Goal: Task Accomplishment & Management: Use online tool/utility

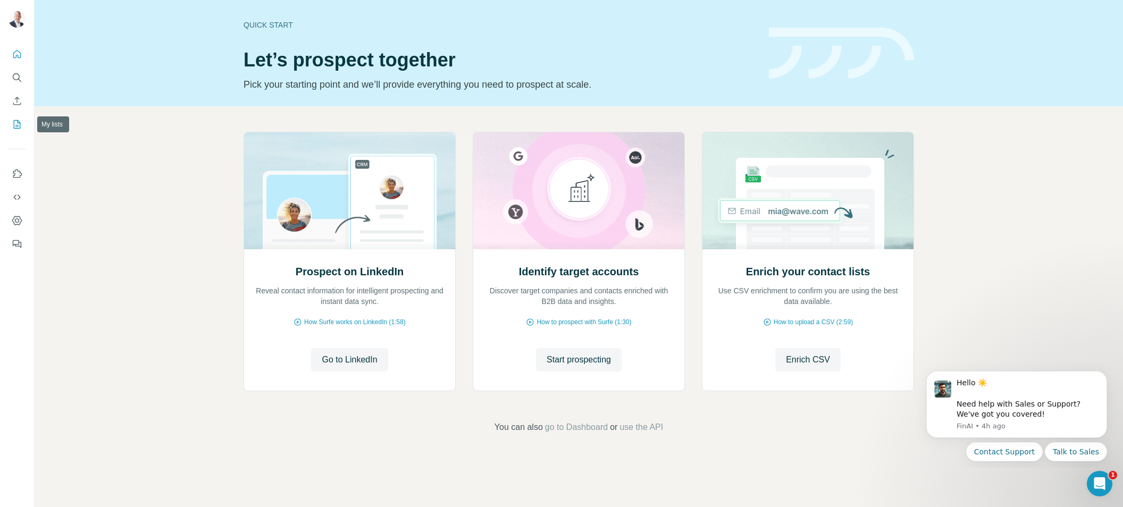
click at [15, 125] on icon "My lists" at bounding box center [17, 124] width 11 height 11
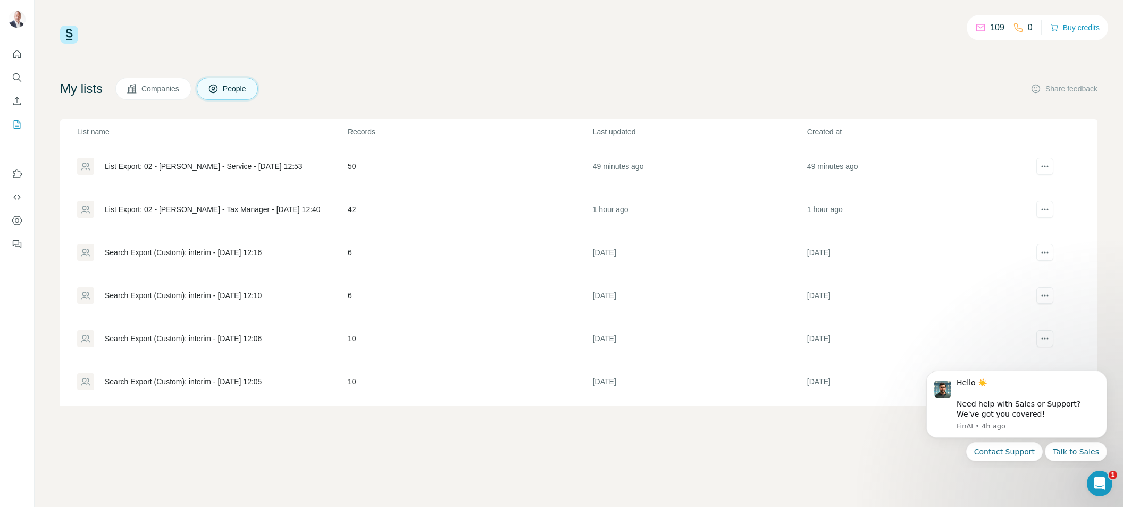
click at [152, 163] on div "List Export: 02 - [PERSON_NAME] - Service - [DATE] 12:53" at bounding box center [204, 166] width 198 height 11
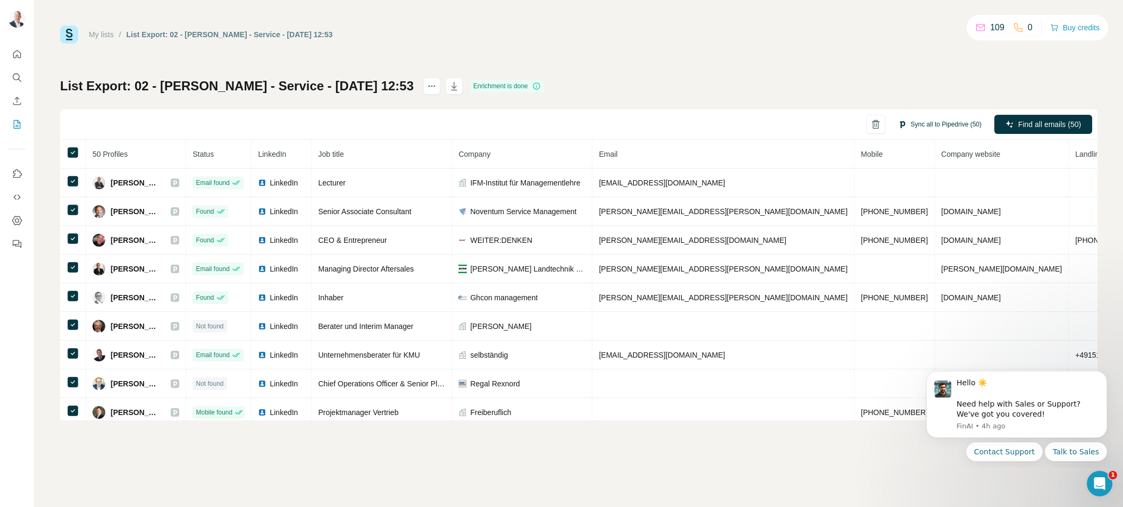
click at [929, 123] on button "Sync all to Pipedrive (50)" at bounding box center [939, 124] width 98 height 16
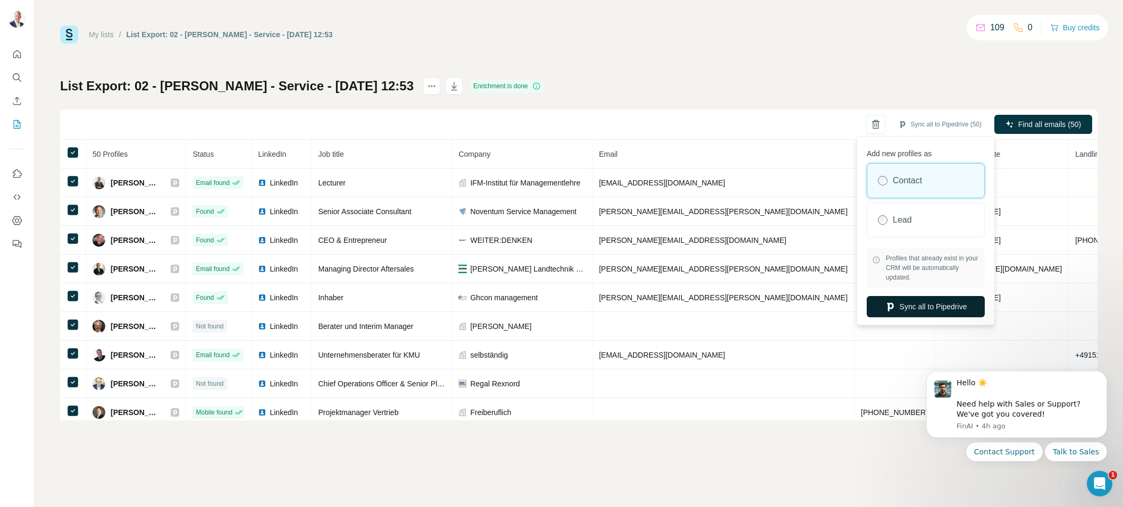
click at [936, 304] on button "Sync all to Pipedrive" at bounding box center [925, 306] width 118 height 21
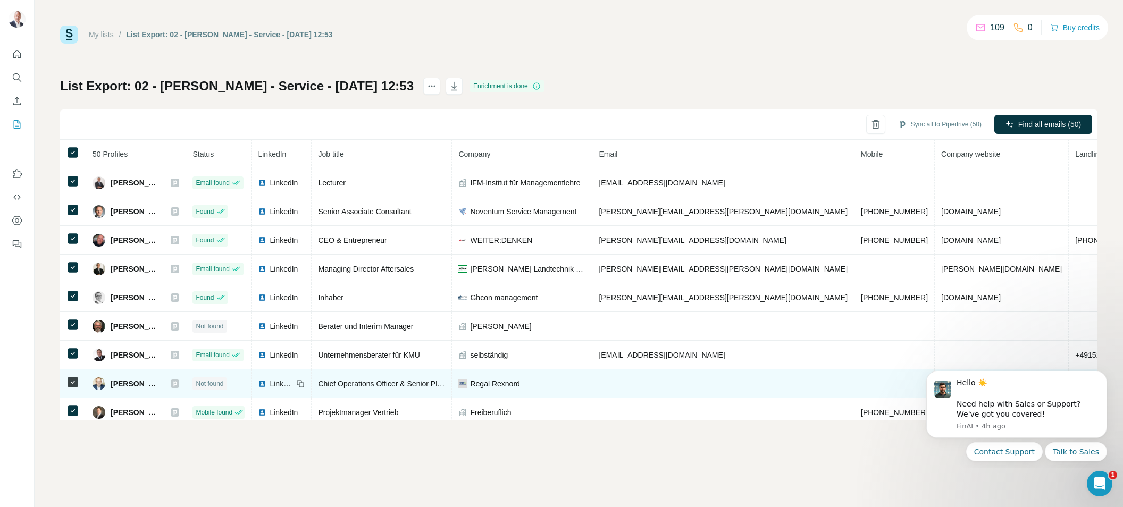
click at [143, 383] on span "[PERSON_NAME]" at bounding box center [135, 383] width 49 height 11
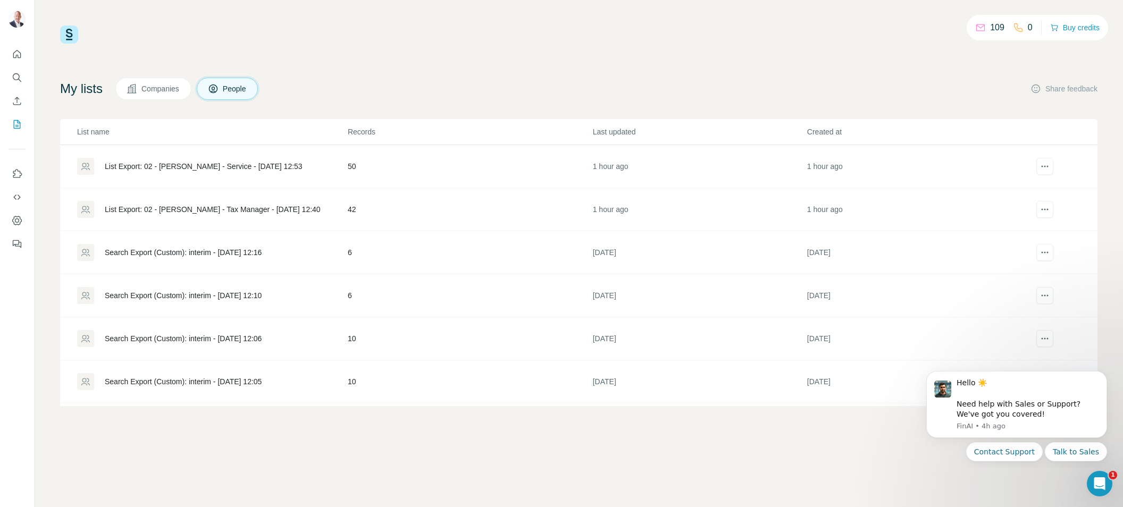
click at [197, 163] on div "List Export: 02 - [PERSON_NAME] - Service - [DATE] 12:53" at bounding box center [204, 166] width 198 height 11
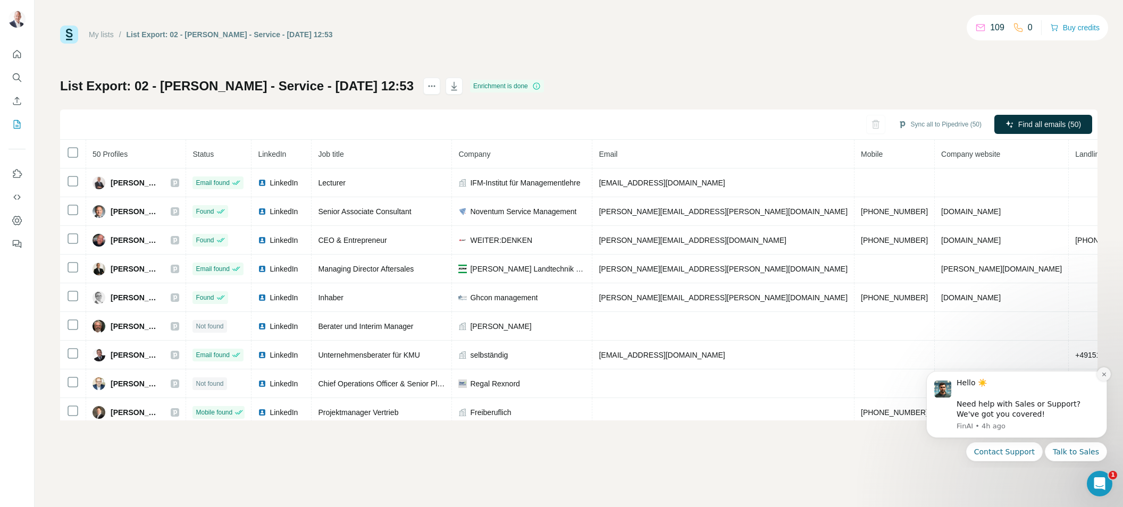
click at [1103, 373] on icon "Dismiss notification" at bounding box center [1103, 375] width 4 height 4
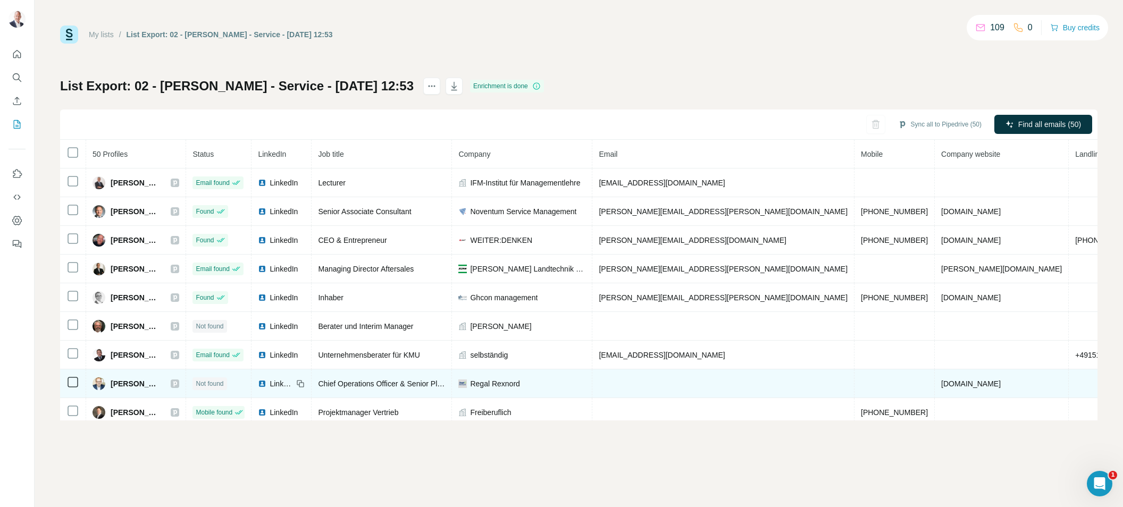
click at [305, 382] on icon at bounding box center [300, 384] width 9 height 9
click at [293, 383] on span "LinkedIn" at bounding box center [281, 383] width 23 height 11
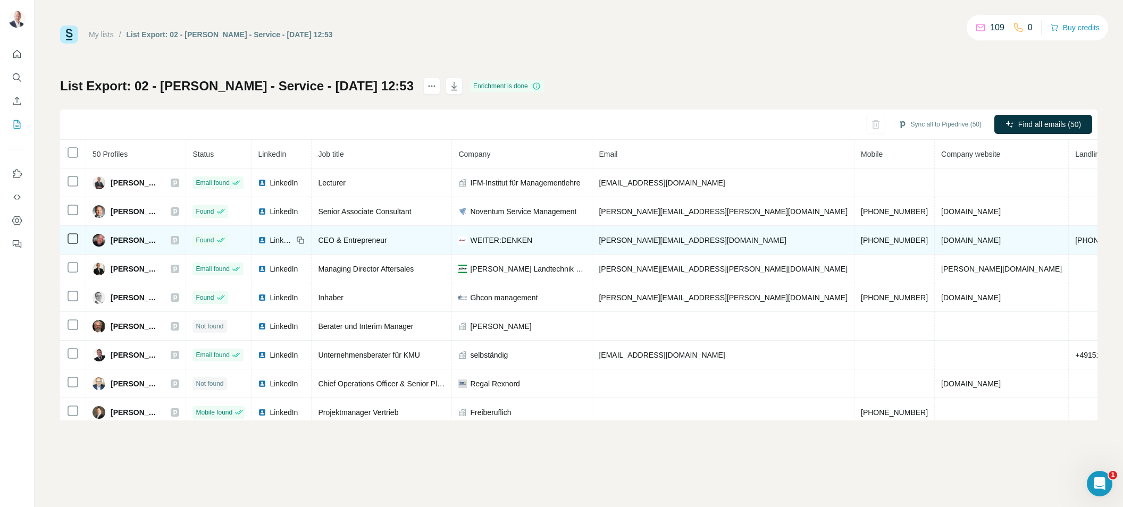
click at [293, 240] on span "LinkedIn" at bounding box center [281, 240] width 23 height 11
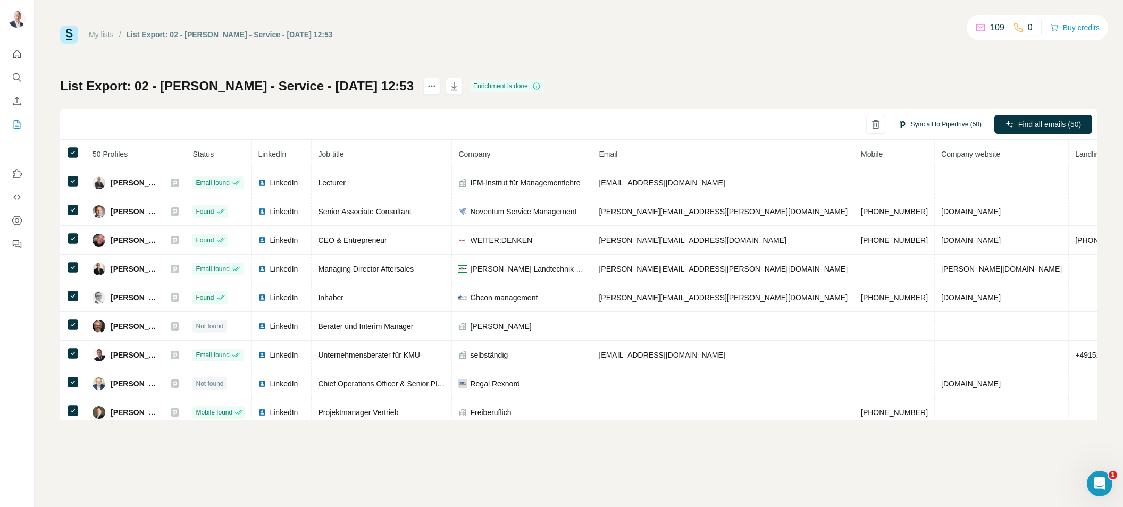
click at [932, 124] on button "Sync all to Pipedrive (50)" at bounding box center [939, 124] width 98 height 16
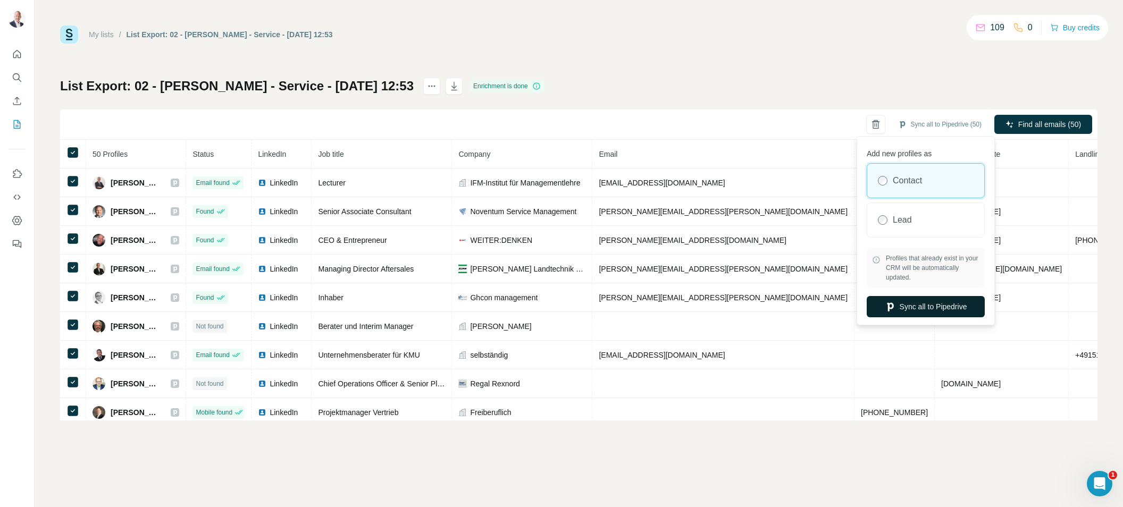
click at [930, 308] on button "Sync all to Pipedrive" at bounding box center [925, 306] width 118 height 21
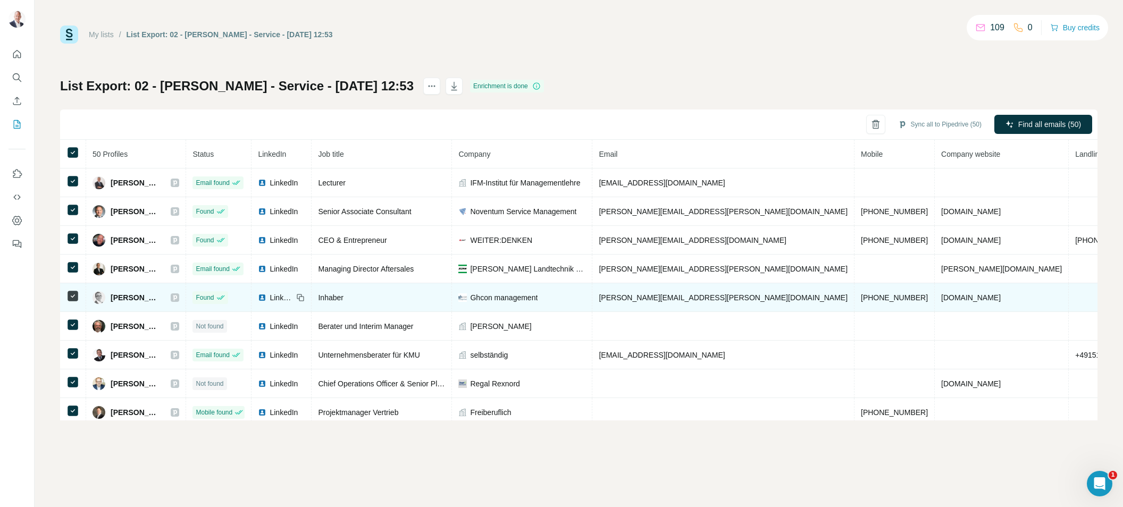
click at [266, 298] on img at bounding box center [262, 297] width 9 height 9
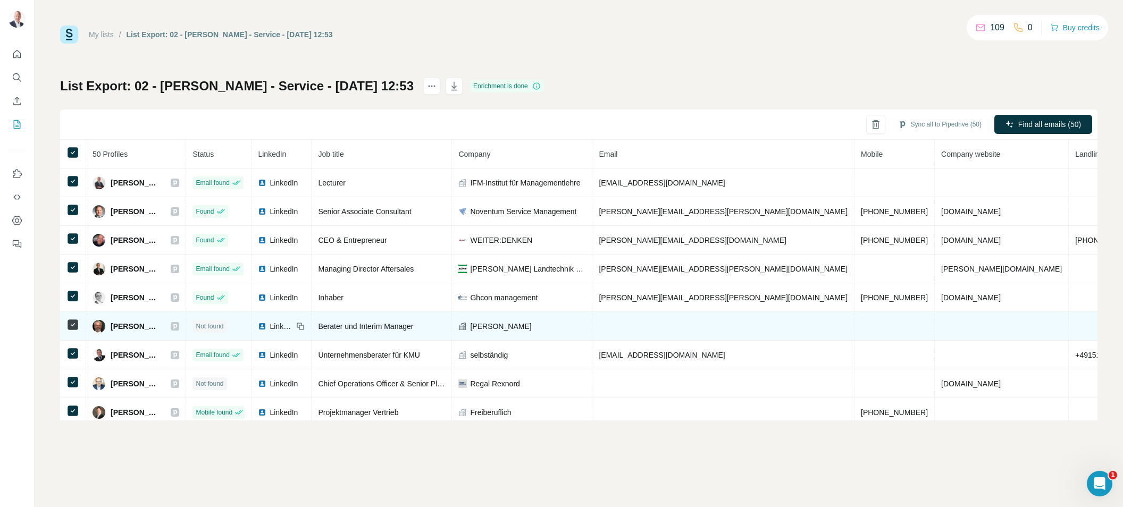
click at [293, 325] on span "LinkedIn" at bounding box center [281, 326] width 23 height 11
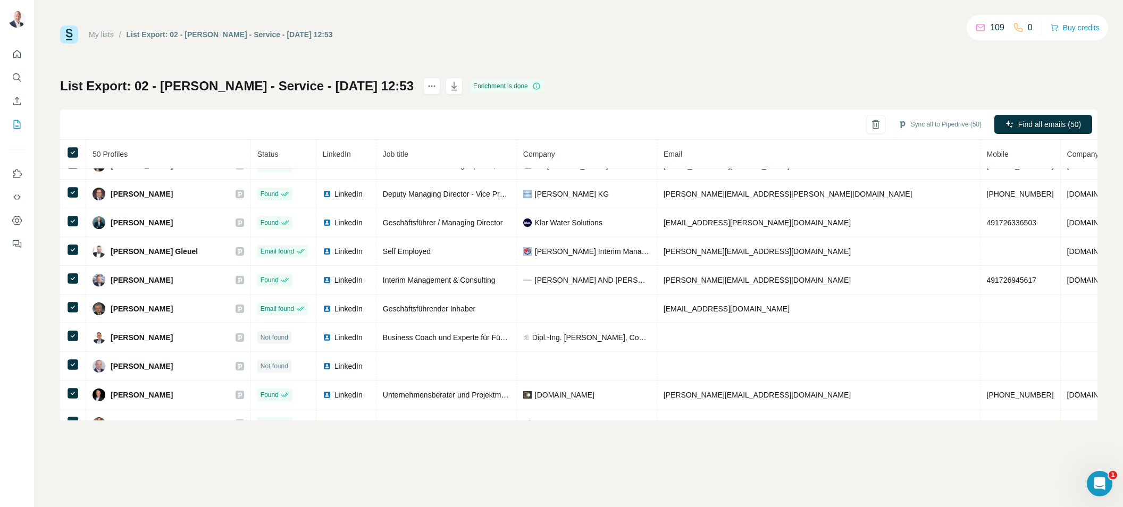
scroll to position [507, 0]
click at [108, 34] on link "My lists" at bounding box center [101, 34] width 25 height 9
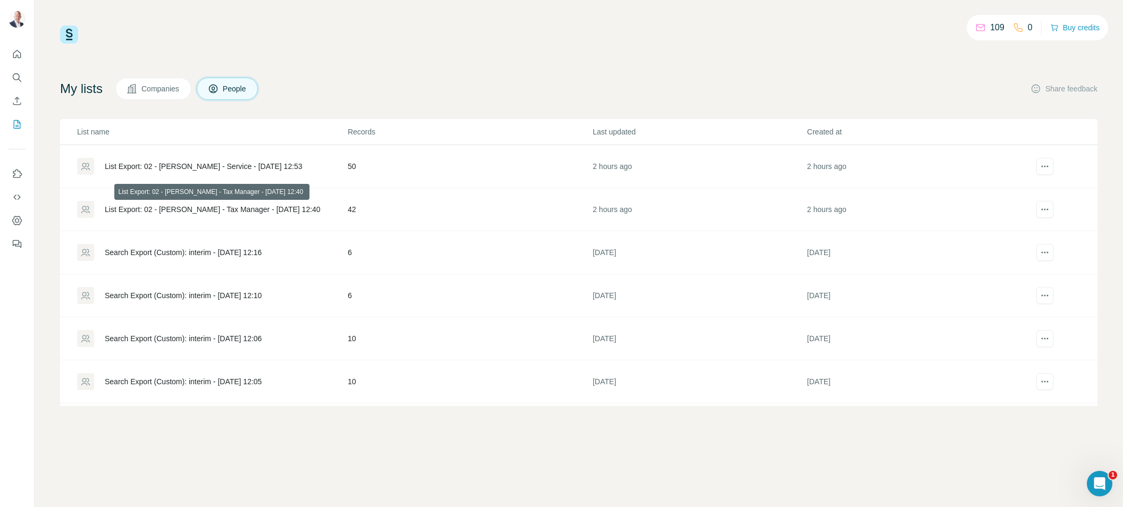
click at [200, 207] on div "List Export: 02 - [PERSON_NAME] - Tax Manager - [DATE] 12:40" at bounding box center [213, 209] width 216 height 11
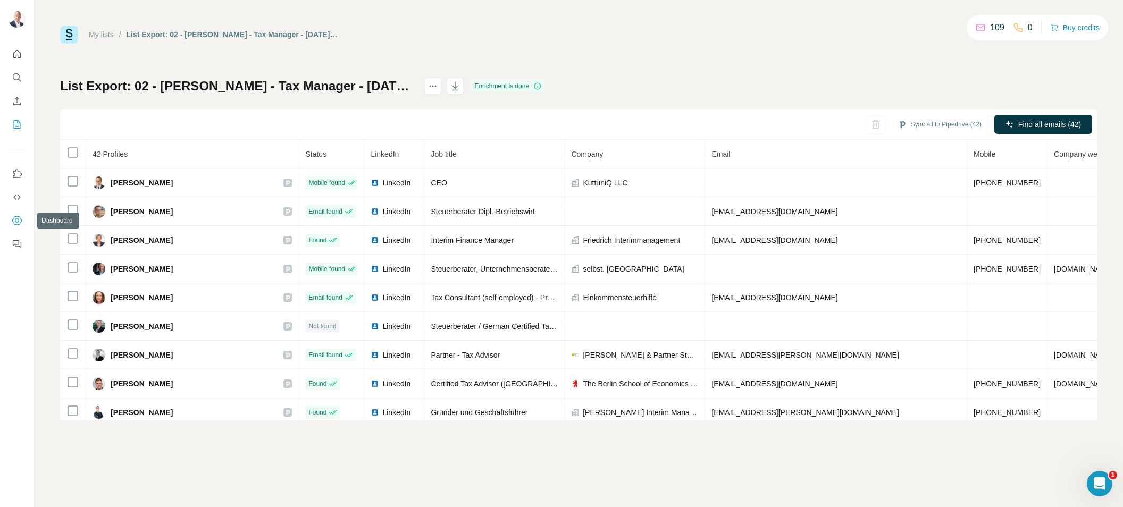
click at [17, 220] on icon "Dashboard" at bounding box center [17, 220] width 11 height 11
